Goal: Information Seeking & Learning: Learn about a topic

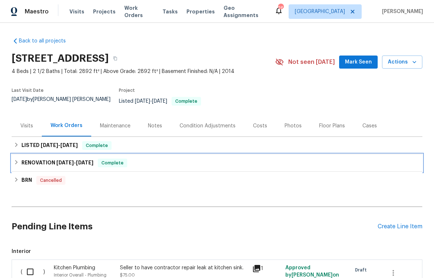
click at [220, 159] on div "RENOVATION [DATE] - [DATE] Complete" at bounding box center [217, 163] width 406 height 9
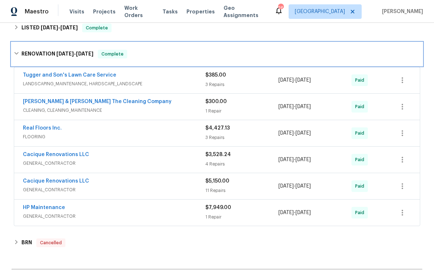
scroll to position [118, 0]
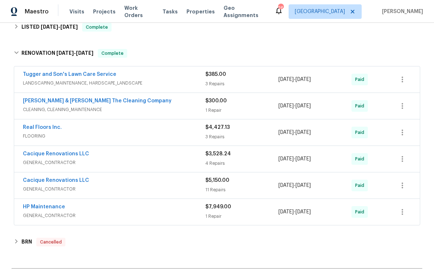
click at [200, 212] on span "GENERAL_CONTRACTOR" at bounding box center [114, 215] width 182 height 7
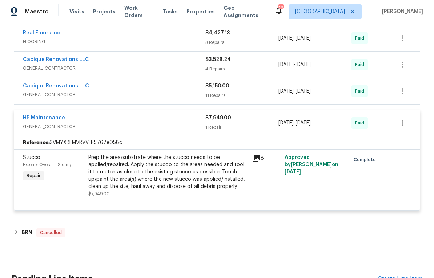
scroll to position [213, 0]
click at [258, 157] on icon at bounding box center [256, 158] width 9 height 9
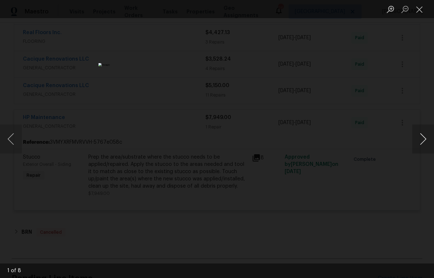
click at [420, 150] on button "Next image" at bounding box center [423, 139] width 22 height 29
click at [421, 145] on button "Next image" at bounding box center [423, 139] width 22 height 29
click at [422, 145] on button "Next image" at bounding box center [423, 139] width 22 height 29
click at [418, 148] on button "Next image" at bounding box center [423, 139] width 22 height 29
click at [419, 147] on button "Next image" at bounding box center [423, 139] width 22 height 29
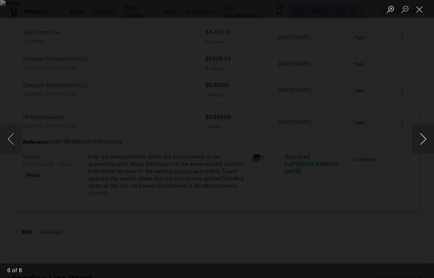
click at [419, 150] on button "Next image" at bounding box center [423, 139] width 22 height 29
click at [418, 146] on button "Next image" at bounding box center [423, 139] width 22 height 29
click at [421, 147] on button "Next image" at bounding box center [423, 139] width 22 height 29
click at [419, 147] on button "Next image" at bounding box center [423, 139] width 22 height 29
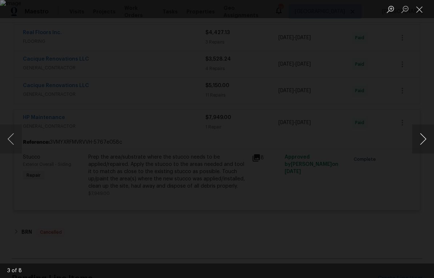
click at [421, 144] on button "Next image" at bounding box center [423, 139] width 22 height 29
click at [418, 151] on button "Next image" at bounding box center [423, 139] width 22 height 29
click at [422, 13] on button "Close lightbox" at bounding box center [419, 9] width 15 height 13
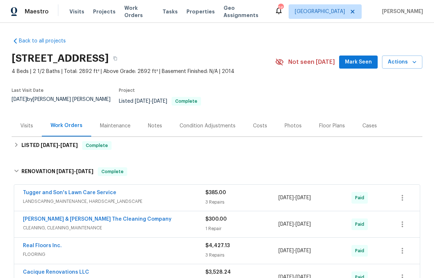
scroll to position [0, 0]
click at [293, 122] on div "Photos" at bounding box center [292, 125] width 17 height 7
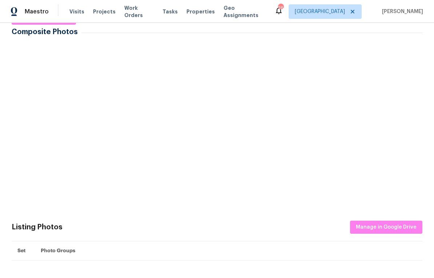
scroll to position [133, 0]
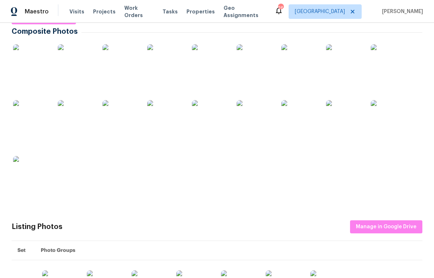
click at [131, 118] on img at bounding box center [120, 118] width 36 height 36
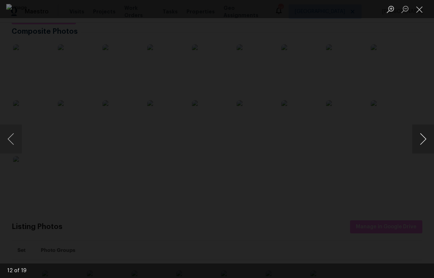
click at [424, 146] on button "Next image" at bounding box center [423, 139] width 22 height 29
click at [425, 146] on button "Next image" at bounding box center [423, 139] width 22 height 29
click at [424, 145] on button "Next image" at bounding box center [423, 139] width 22 height 29
click at [424, 146] on button "Next image" at bounding box center [423, 139] width 22 height 29
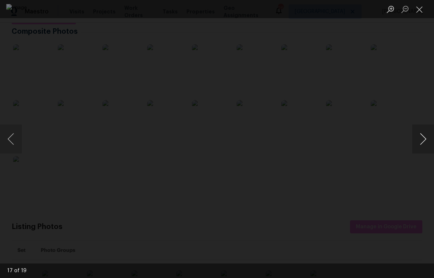
click at [422, 143] on button "Next image" at bounding box center [423, 139] width 22 height 29
click at [423, 147] on button "Next image" at bounding box center [423, 139] width 22 height 29
click at [421, 147] on button "Next image" at bounding box center [423, 139] width 22 height 29
click at [423, 145] on button "Next image" at bounding box center [423, 139] width 22 height 29
click at [423, 149] on button "Next image" at bounding box center [423, 139] width 22 height 29
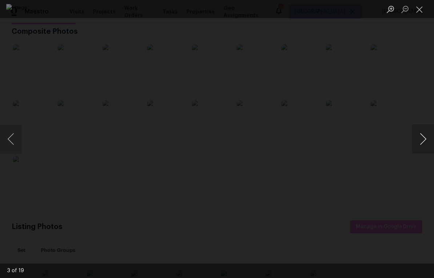
click at [423, 147] on button "Next image" at bounding box center [423, 139] width 22 height 29
click at [423, 148] on button "Next image" at bounding box center [423, 139] width 22 height 29
click at [423, 147] on button "Next image" at bounding box center [423, 139] width 22 height 29
click at [422, 152] on button "Next image" at bounding box center [423, 139] width 22 height 29
click at [422, 147] on button "Next image" at bounding box center [423, 139] width 22 height 29
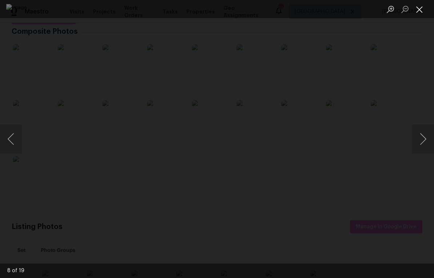
click at [422, 11] on button "Close lightbox" at bounding box center [419, 9] width 15 height 13
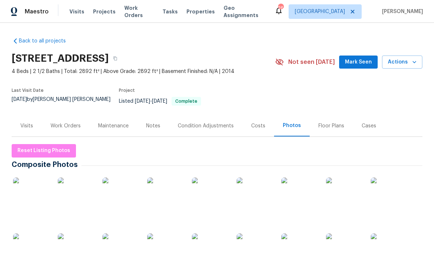
scroll to position [0, 0]
